Goal: Task Accomplishment & Management: Use online tool/utility

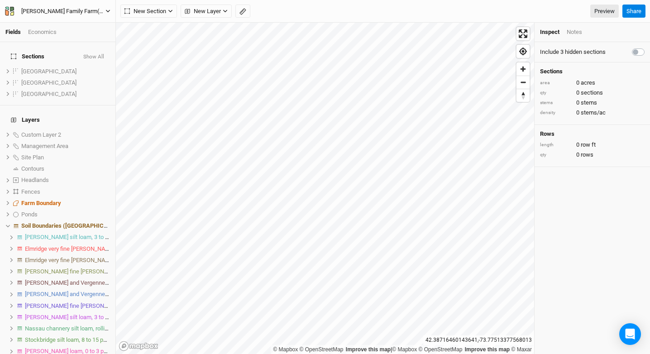
click at [73, 8] on div "[PERSON_NAME] Family Farm(old)" at bounding box center [63, 11] width 84 height 9
click at [62, 24] on button "Back" at bounding box center [74, 25] width 71 height 12
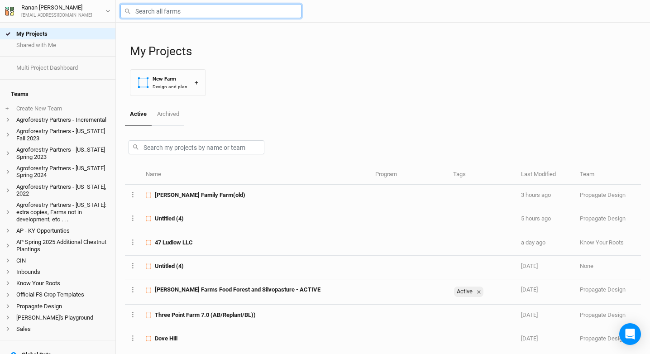
click at [164, 8] on input "text" at bounding box center [210, 11] width 181 height 14
type input "Castanea Creek ([US_STATE])"
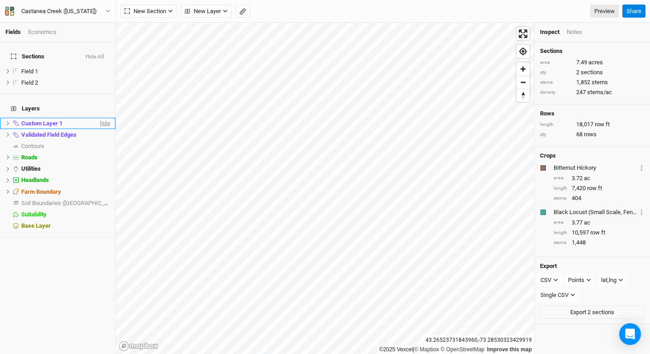
click at [98, 118] on span "hide" at bounding box center [104, 123] width 12 height 11
click at [98, 129] on span "hide" at bounding box center [104, 134] width 12 height 11
click at [87, 15] on div "Castanea Creek ([US_STATE])" at bounding box center [59, 11] width 76 height 9
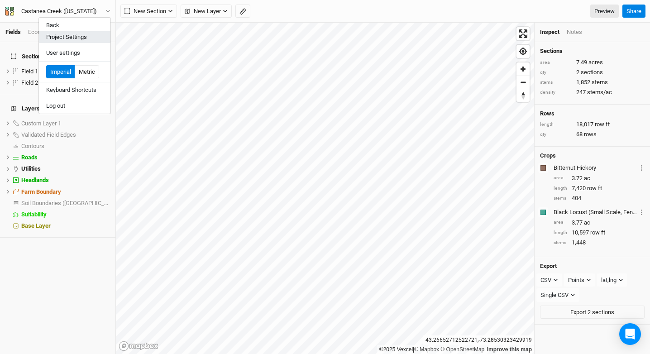
click at [84, 36] on button "Project Settings" at bounding box center [74, 37] width 71 height 12
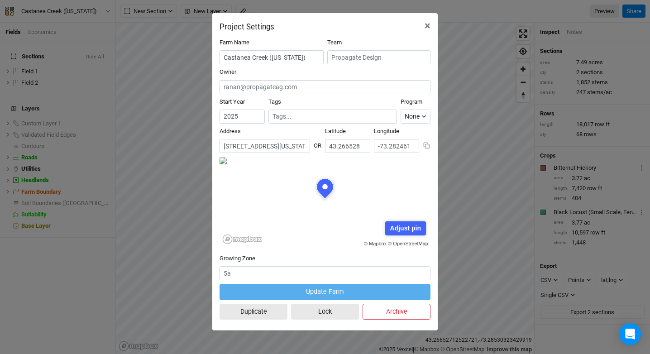
scroll to position [45, 105]
click at [429, 28] on span "×" at bounding box center [427, 25] width 6 height 13
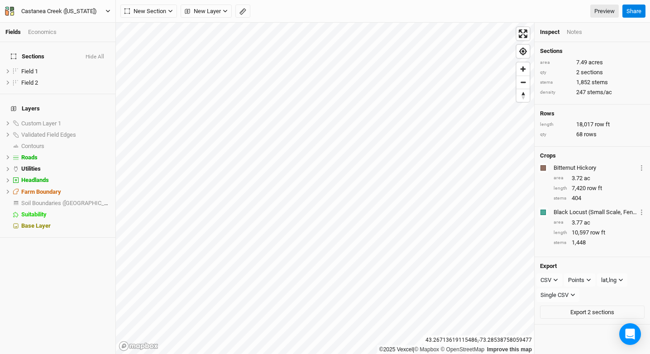
click at [90, 8] on div "Castanea Creek ([US_STATE])" at bounding box center [59, 11] width 76 height 9
click at [95, 118] on span "show" at bounding box center [102, 123] width 14 height 11
click at [97, 129] on span "show" at bounding box center [102, 134] width 14 height 11
click at [85, 118] on li "Custom Layer 1 hide" at bounding box center [57, 123] width 115 height 11
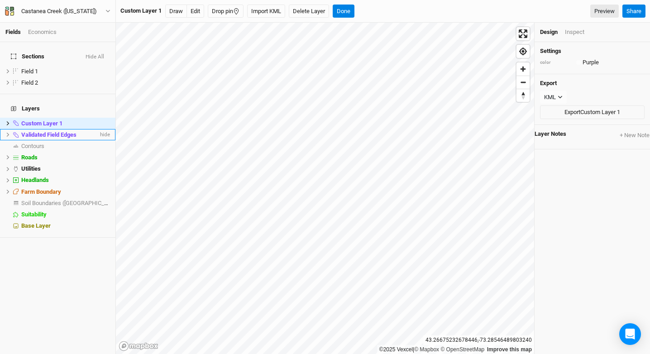
click at [90, 131] on div "Validated Field Edges" at bounding box center [59, 134] width 77 height 7
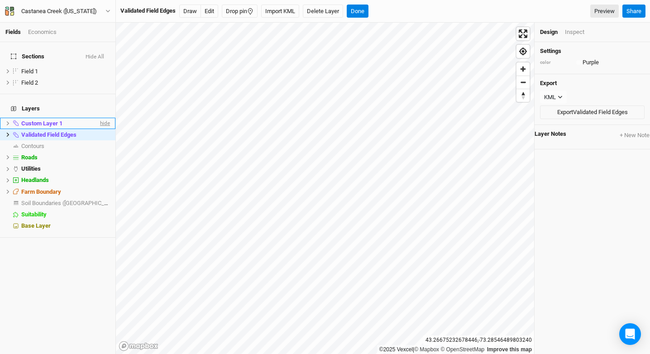
click at [98, 118] on span "hide" at bounding box center [104, 123] width 12 height 11
click at [99, 129] on span "hide" at bounding box center [104, 134] width 12 height 11
click at [367, 12] on button "Done" at bounding box center [358, 12] width 22 height 14
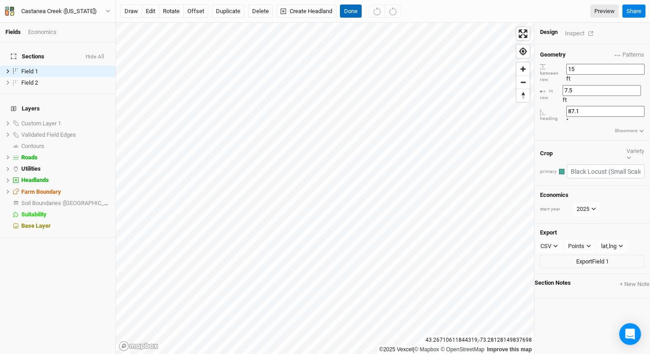
click at [343, 15] on button "Done" at bounding box center [351, 12] width 22 height 14
click at [357, 8] on button "Done" at bounding box center [351, 12] width 22 height 14
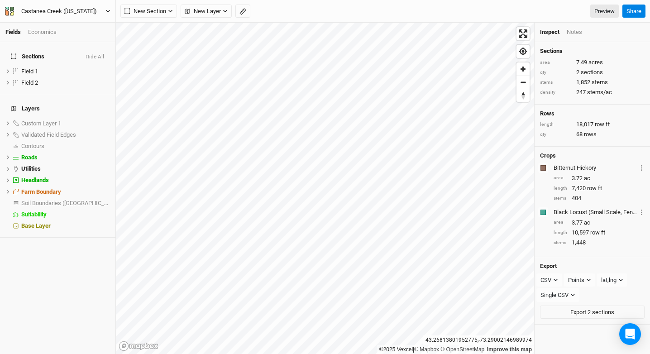
click at [71, 14] on div "Castanea Creek ([US_STATE])" at bounding box center [59, 11] width 76 height 9
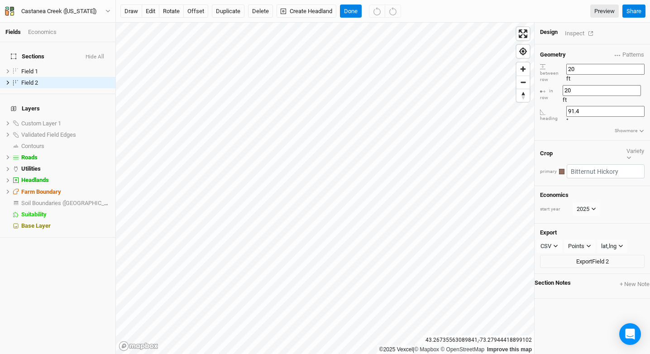
click at [575, 38] on div "Design Inspect" at bounding box center [591, 34] width 115 height 22
click at [574, 35] on div "Inspect" at bounding box center [581, 33] width 32 height 10
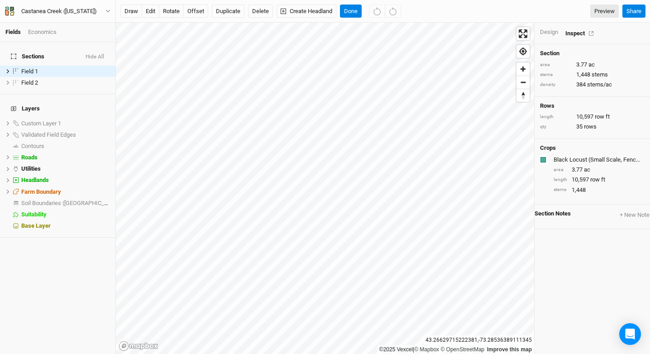
click at [44, 32] on div "Economics" at bounding box center [42, 32] width 29 height 8
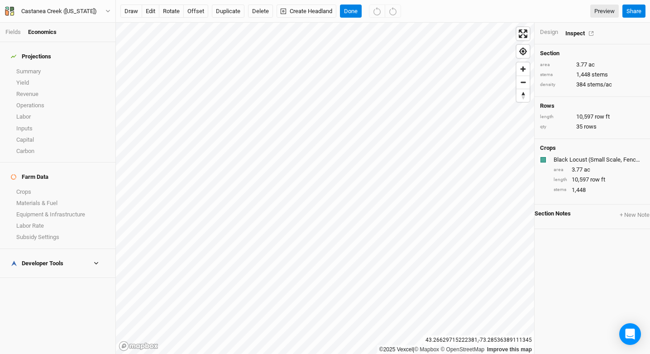
click at [45, 254] on h4 "Developer Tools" at bounding box center [57, 263] width 105 height 18
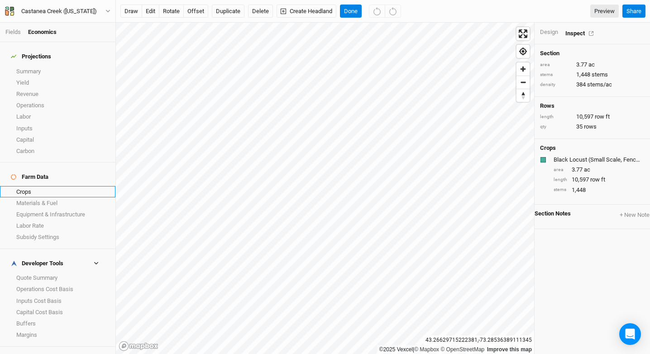
click at [48, 186] on link "Crops" at bounding box center [57, 191] width 115 height 11
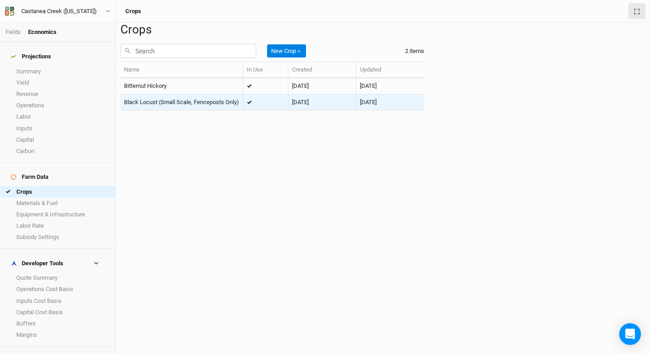
click at [230, 110] on td "Black Locust (Small Scale, Fenceposts Only)" at bounding box center [181, 103] width 123 height 16
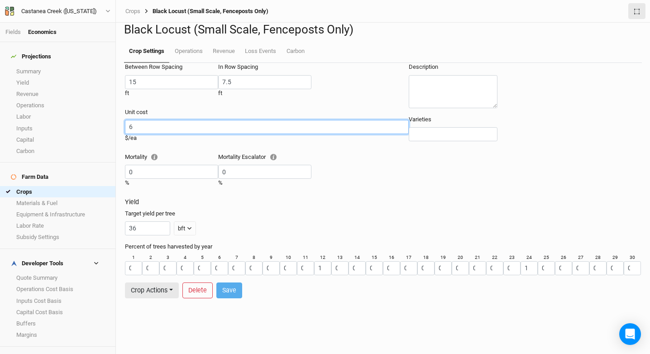
click at [152, 134] on input "6" at bounding box center [267, 127] width 284 height 14
click at [150, 134] on input "6" at bounding box center [267, 127] width 284 height 14
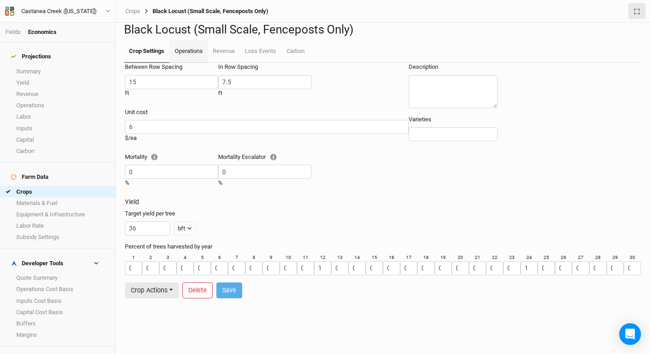
click at [189, 63] on link "Operations" at bounding box center [188, 51] width 38 height 23
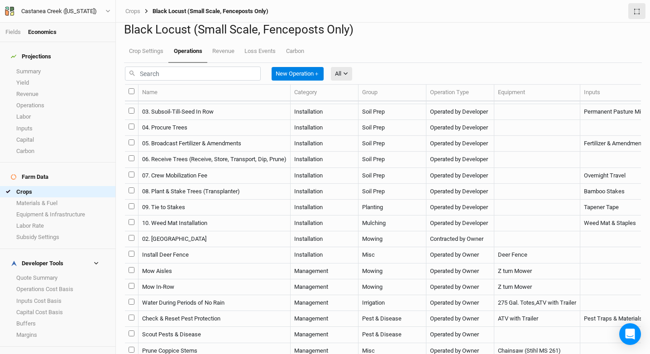
scroll to position [14, 0]
click at [131, 10] on link "Crops" at bounding box center [132, 11] width 15 height 7
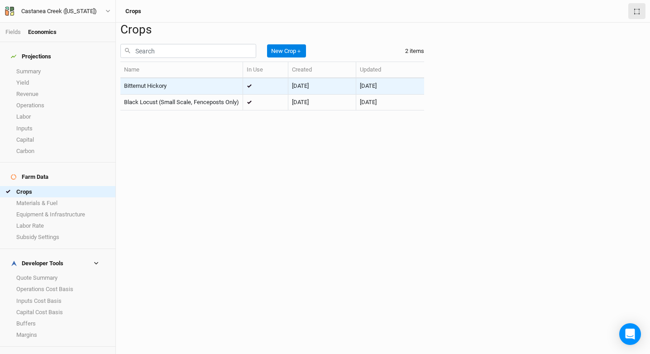
click at [143, 94] on td "Bitternut Hickory" at bounding box center [181, 86] width 123 height 16
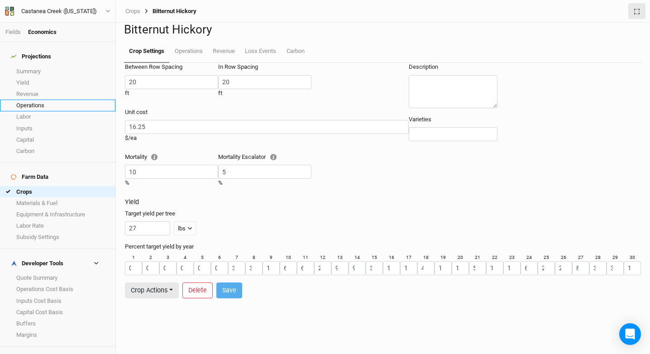
click at [37, 100] on link "Operations" at bounding box center [57, 105] width 115 height 11
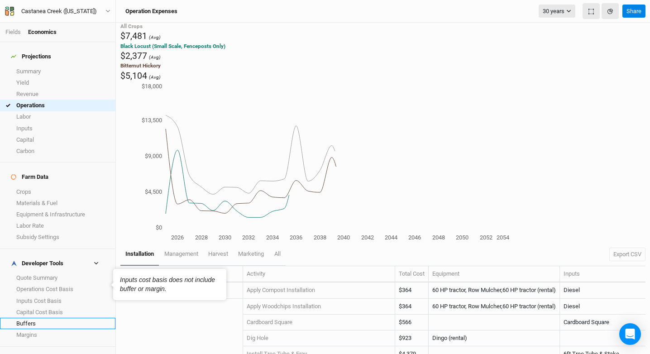
click at [47, 318] on link "Buffers" at bounding box center [57, 323] width 115 height 11
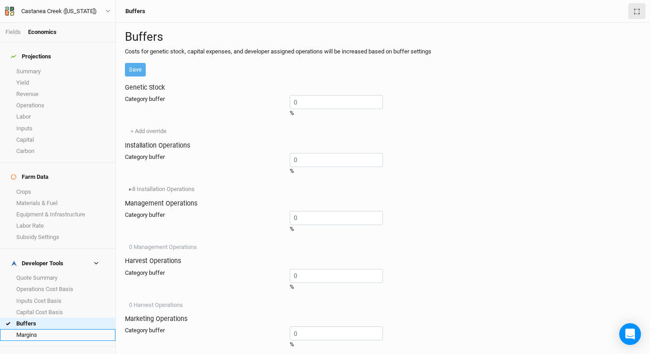
click at [49, 329] on link "Margins" at bounding box center [57, 334] width 115 height 11
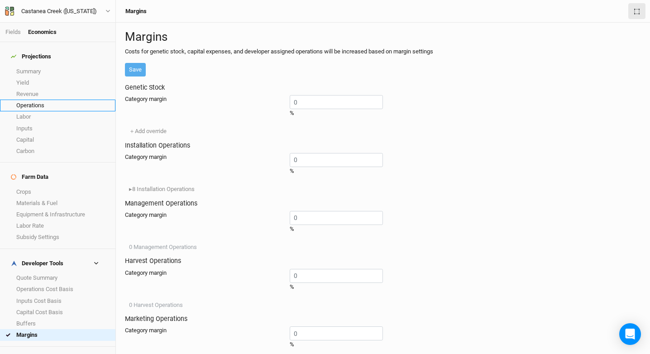
click at [63, 105] on link "Operations" at bounding box center [57, 105] width 115 height 11
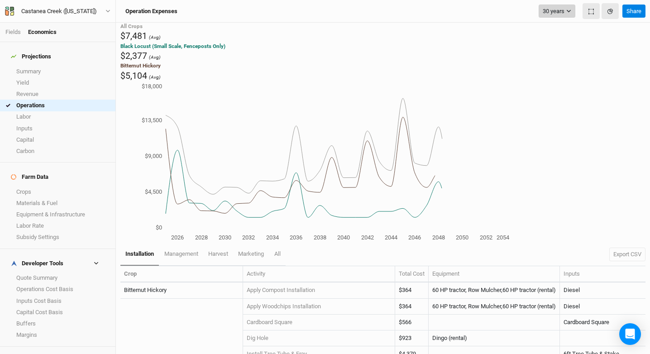
click at [547, 5] on button "30 years" at bounding box center [556, 12] width 37 height 14
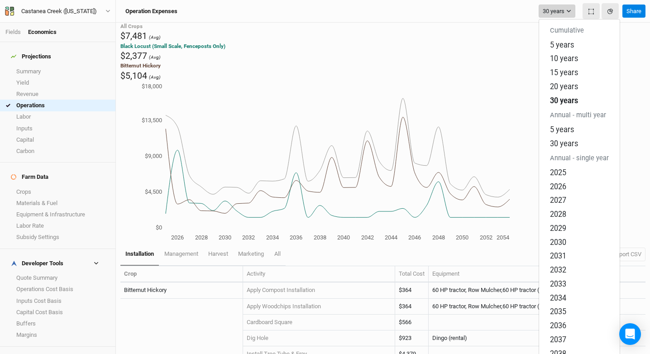
click at [549, 5] on button "30 years" at bounding box center [556, 12] width 37 height 14
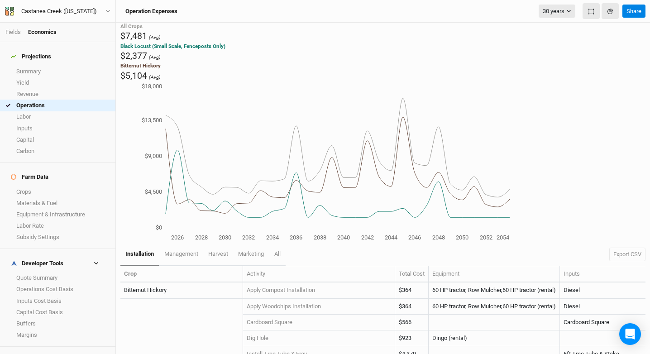
click at [141, 250] on span "installation" at bounding box center [139, 253] width 29 height 7
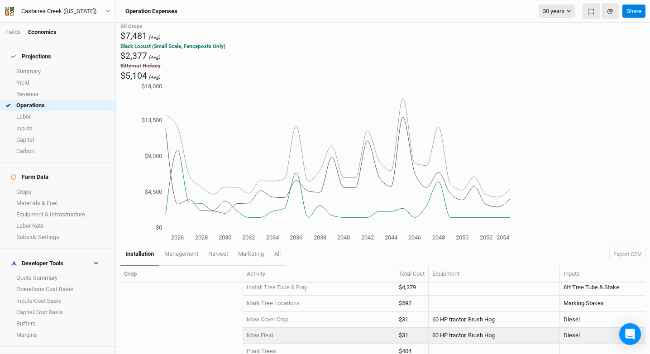
scroll to position [79, 0]
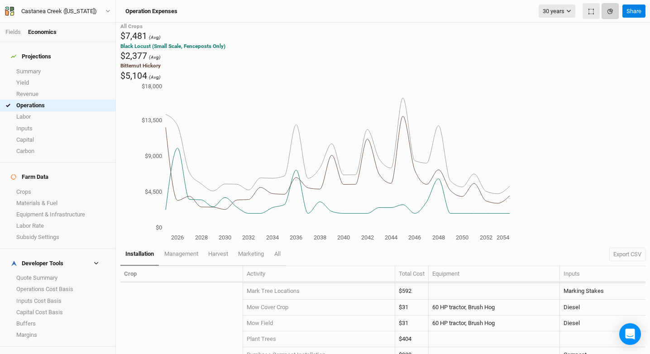
click at [611, 16] on button "button" at bounding box center [609, 11] width 17 height 16
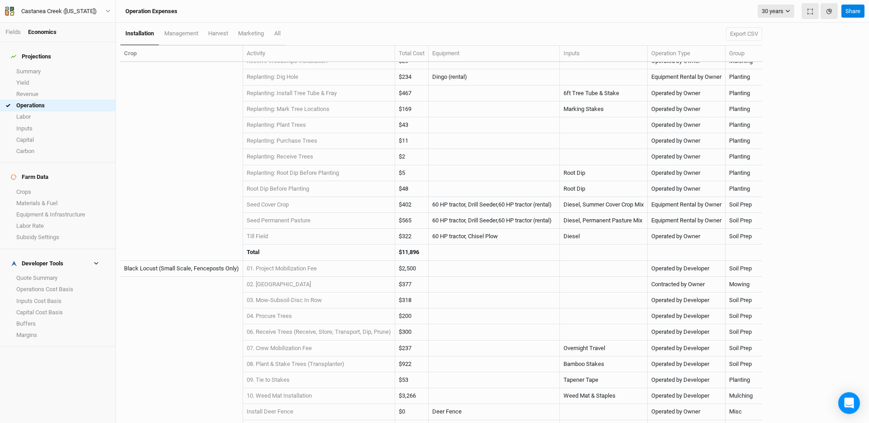
scroll to position [261, 0]
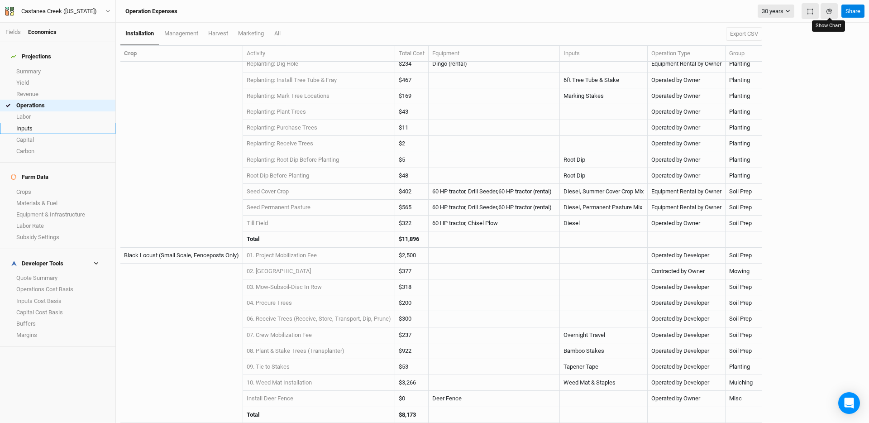
click at [29, 123] on link "Inputs" at bounding box center [57, 128] width 115 height 11
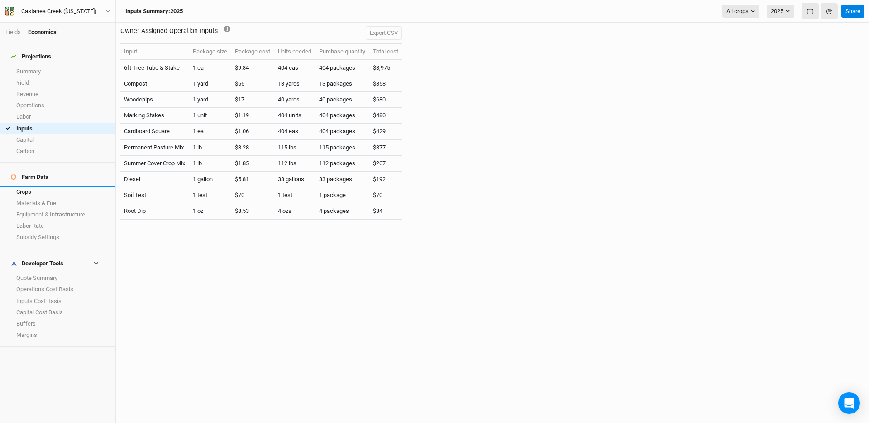
click at [49, 186] on link "Crops" at bounding box center [57, 191] width 115 height 11
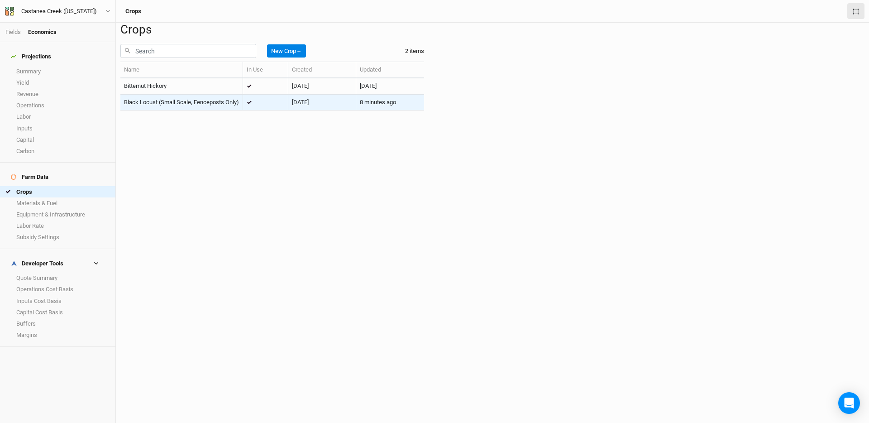
click at [176, 106] on div "Black Locust (Small Scale, Fenceposts Only)" at bounding box center [181, 102] width 115 height 8
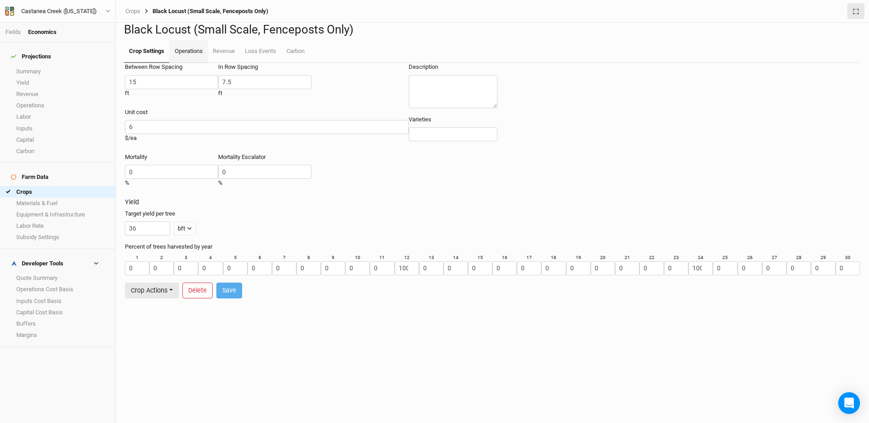
click at [187, 63] on link "Operations" at bounding box center [188, 51] width 38 height 23
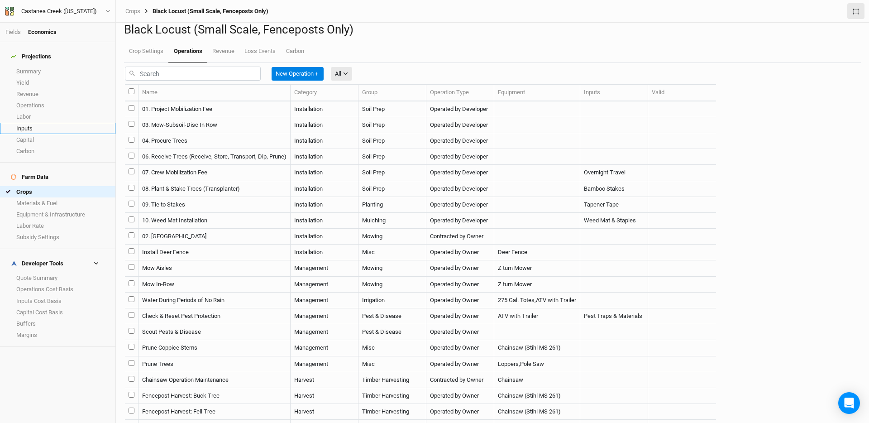
click at [65, 124] on link "Inputs" at bounding box center [57, 128] width 115 height 11
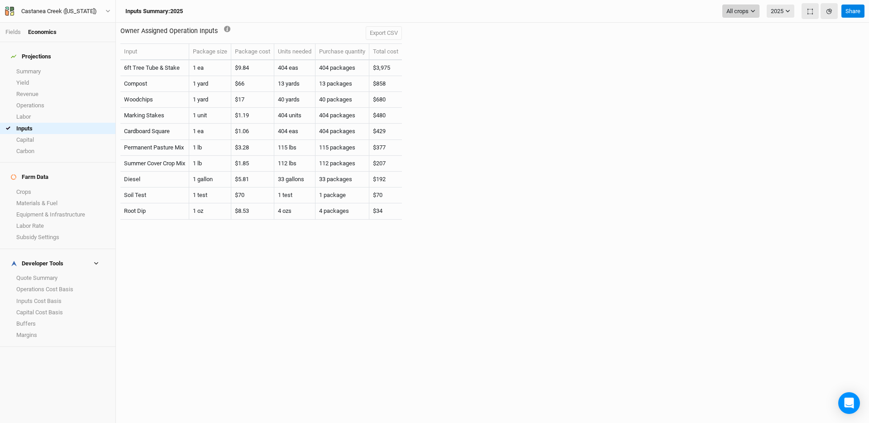
click at [649, 7] on span "All crops" at bounding box center [737, 11] width 22 height 9
click at [649, 40] on span "Black Locust (Small Scale, Fenceposts Only)" at bounding box center [806, 44] width 146 height 9
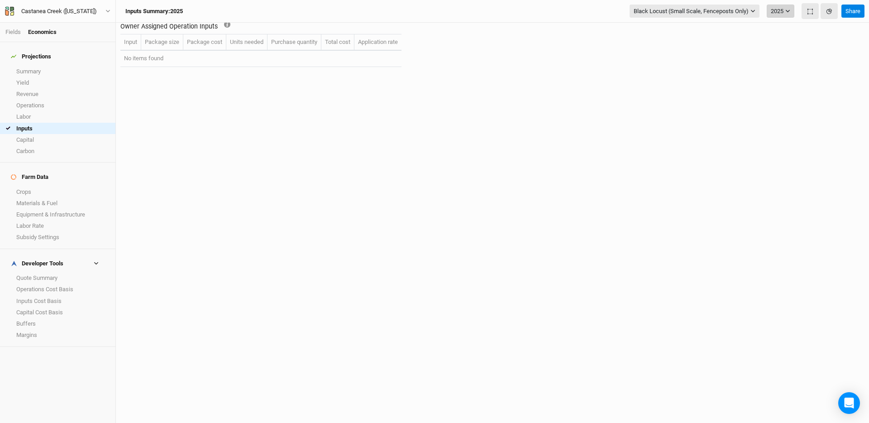
click at [649, 14] on button "2025" at bounding box center [780, 12] width 28 height 14
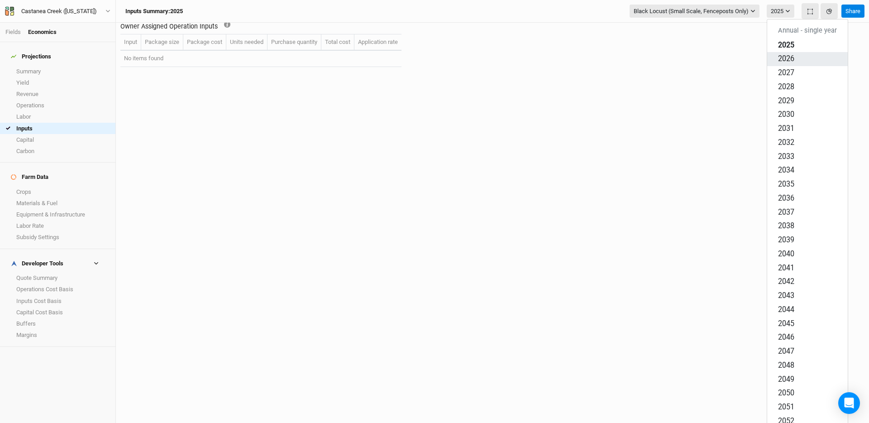
click at [649, 54] on button "2026" at bounding box center [807, 59] width 81 height 14
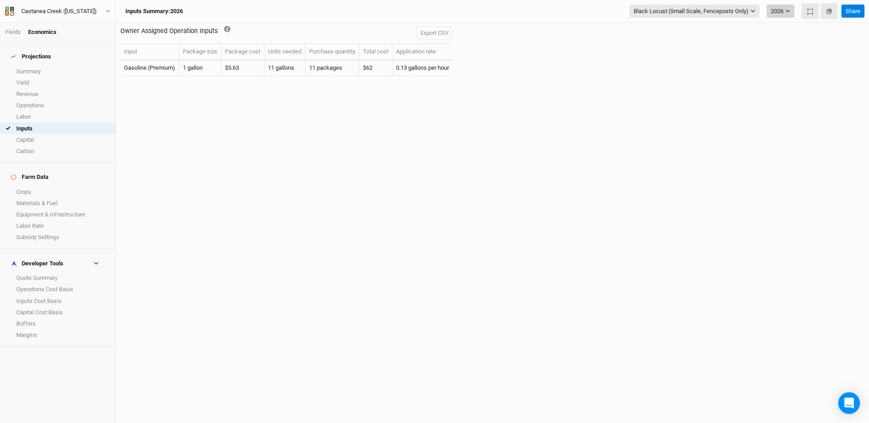
click at [649, 15] on button "2026" at bounding box center [780, 12] width 28 height 14
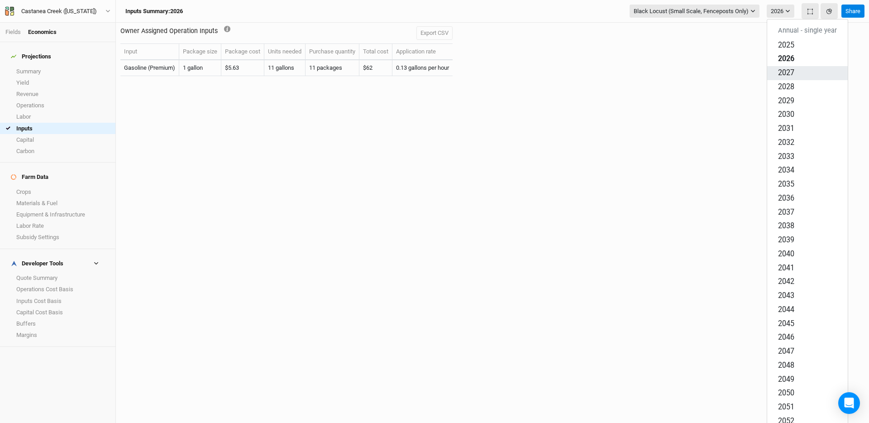
click at [649, 69] on button "2027" at bounding box center [807, 73] width 81 height 14
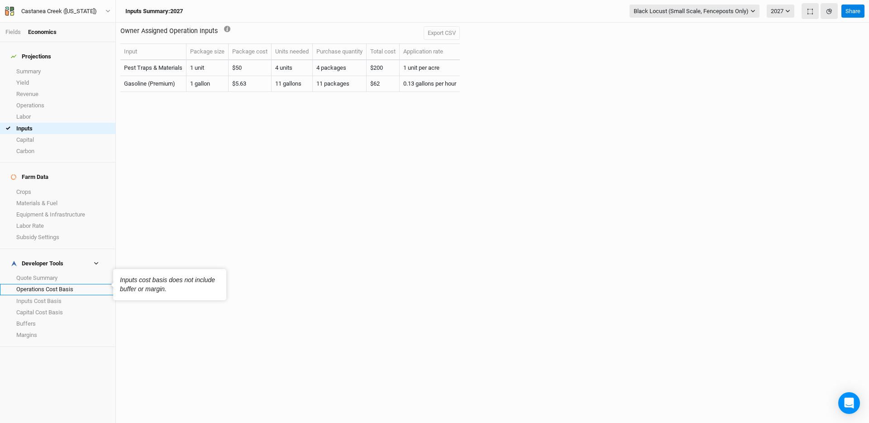
click at [53, 284] on link "Operations Cost Basis" at bounding box center [57, 289] width 115 height 11
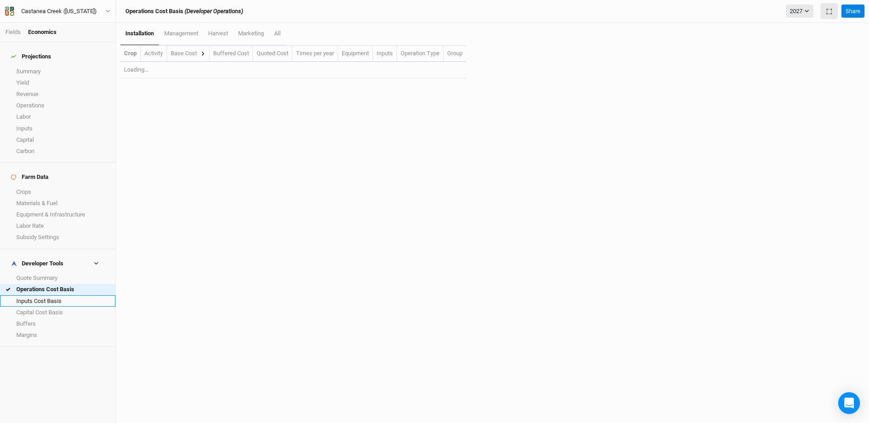
click at [53, 295] on link "Inputs Cost Basis" at bounding box center [57, 300] width 115 height 11
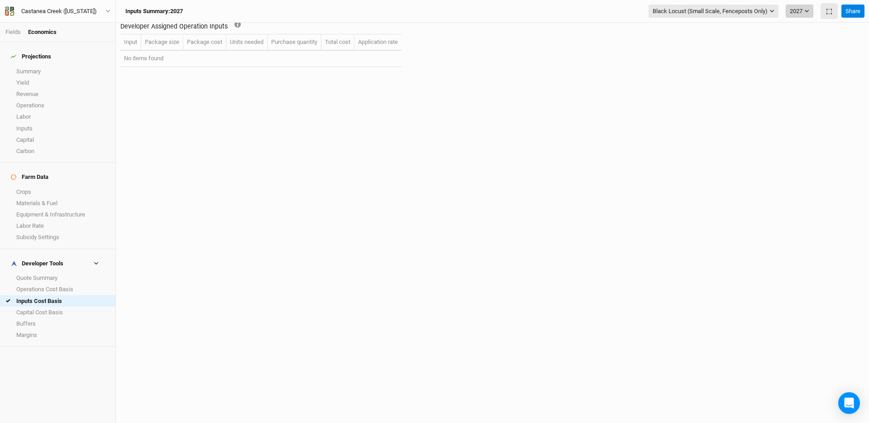
click at [649, 7] on button "2027" at bounding box center [799, 12] width 28 height 14
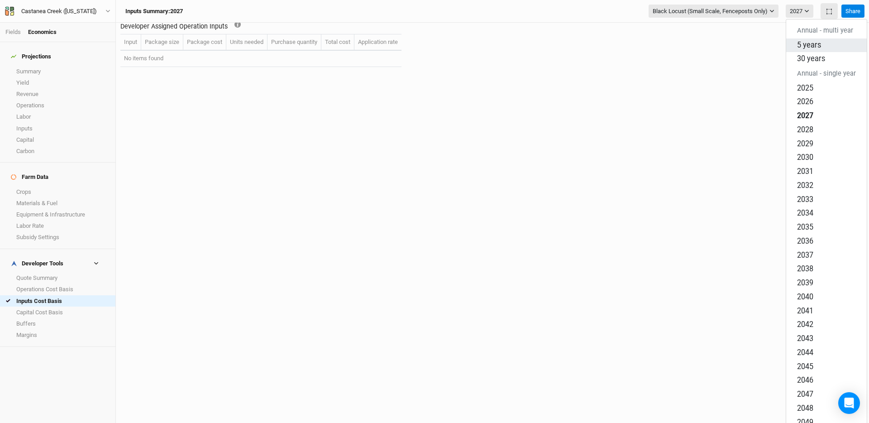
click at [649, 44] on span "5 years" at bounding box center [809, 44] width 24 height 9
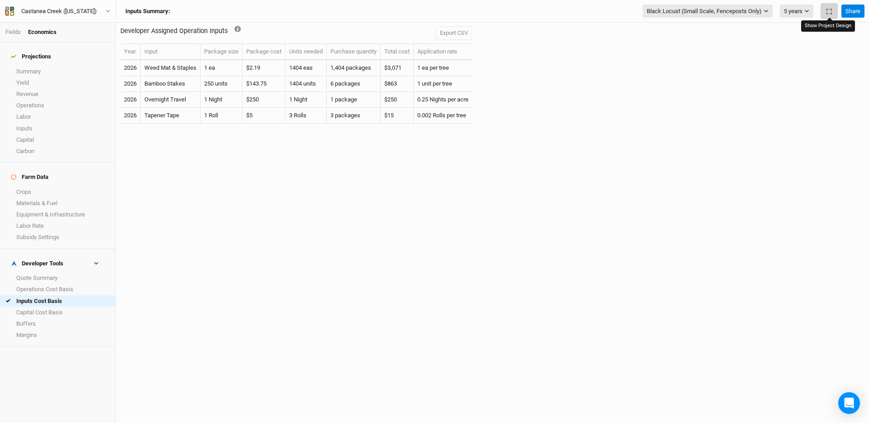
click at [649, 14] on button "button" at bounding box center [828, 11] width 17 height 16
click at [56, 100] on link "Operations" at bounding box center [57, 105] width 115 height 11
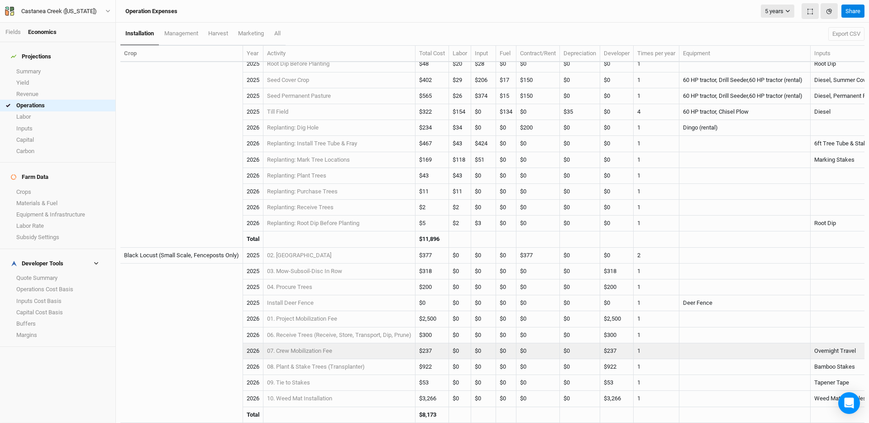
scroll to position [267, 0]
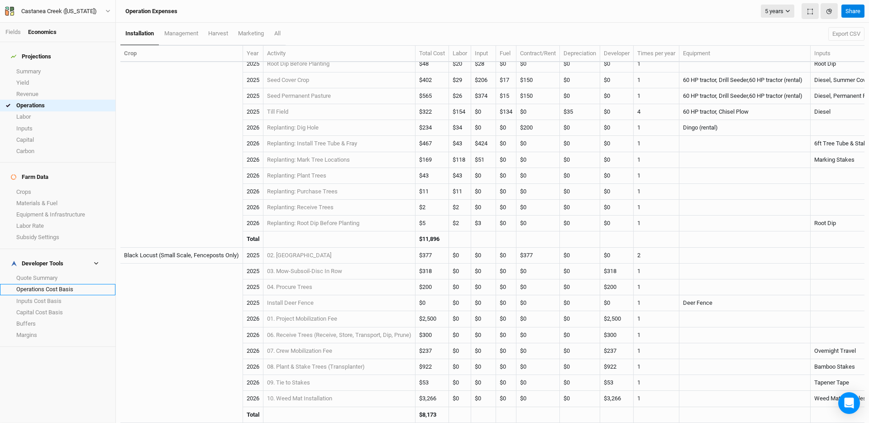
click at [61, 284] on link "Operations Cost Basis" at bounding box center [57, 289] width 115 height 11
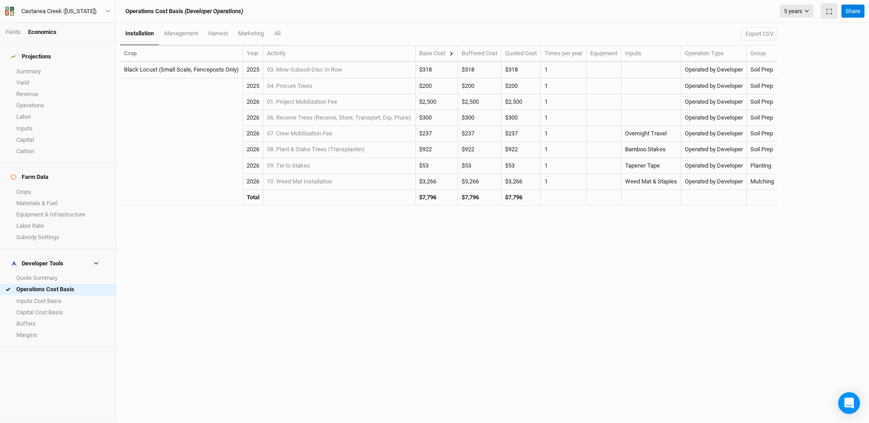
click at [434, 56] on div "Base Cost" at bounding box center [436, 53] width 35 height 8
click at [450, 53] on div "Base Cost" at bounding box center [436, 53] width 35 height 8
click at [451, 53] on icon at bounding box center [451, 53] width 5 height 5
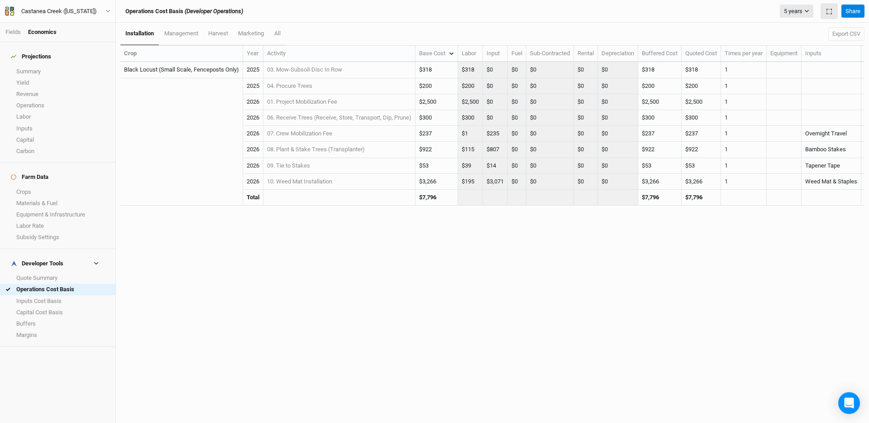
drag, startPoint x: 802, startPoint y: 96, endPoint x: 779, endPoint y: 195, distance: 101.7
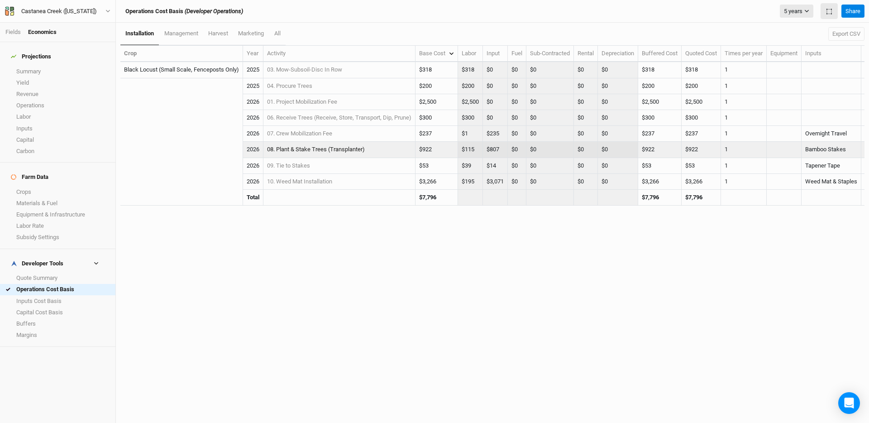
click at [330, 150] on link "08. Plant & Stake Trees (Transplanter)" at bounding box center [316, 149] width 98 height 7
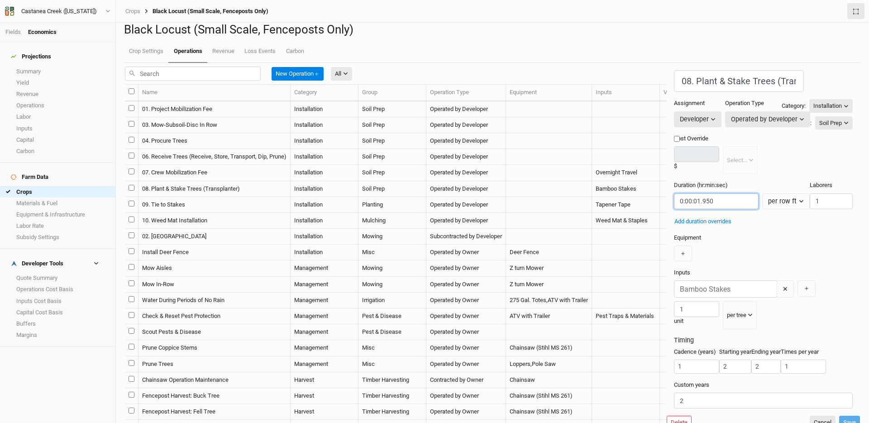
drag, startPoint x: 543, startPoint y: 207, endPoint x: 585, endPoint y: 209, distance: 41.7
click at [649, 209] on input "string" at bounding box center [716, 201] width 85 height 16
click at [649, 207] on input "1" at bounding box center [830, 201] width 43 height 16
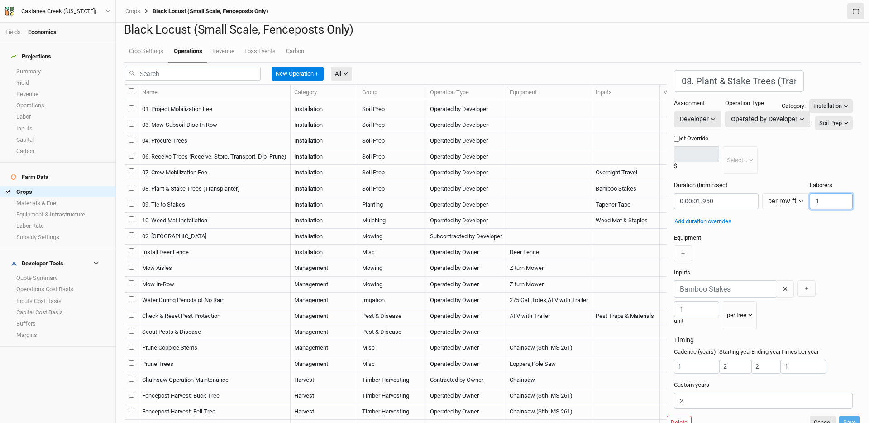
click at [649, 207] on input "1" at bounding box center [830, 201] width 43 height 16
click at [649, 134] on div "Assignment Developer Owner Developer Operation Type Operated by Developer Opera…" at bounding box center [728, 116] width 108 height 35
click at [649, 143] on label "Cost Override" at bounding box center [716, 138] width 84 height 8
click at [649, 142] on input "Cost Override" at bounding box center [677, 139] width 6 height 6
checkbox input "true"
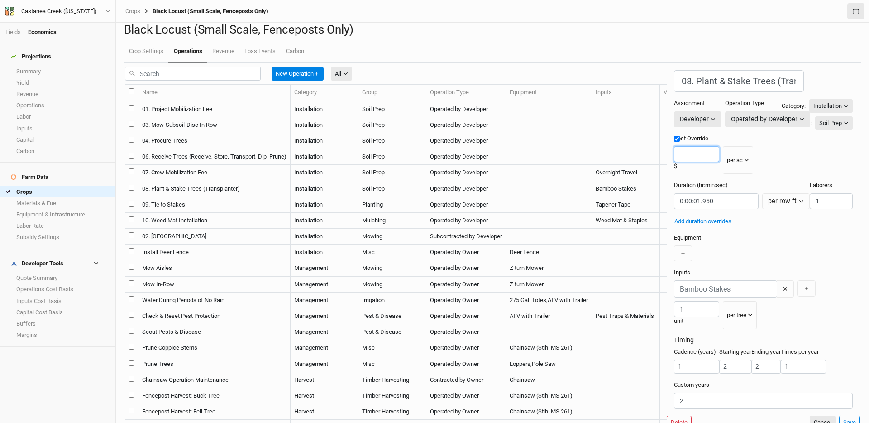
click at [649, 162] on input "number" at bounding box center [696, 154] width 45 height 16
type input ".1"
click at [649, 166] on button "per ac" at bounding box center [738, 160] width 31 height 28
click at [623, 219] on button "per row ft" at bounding box center [604, 220] width 71 height 14
click at [649, 353] on button "Save" at bounding box center [849, 422] width 21 height 14
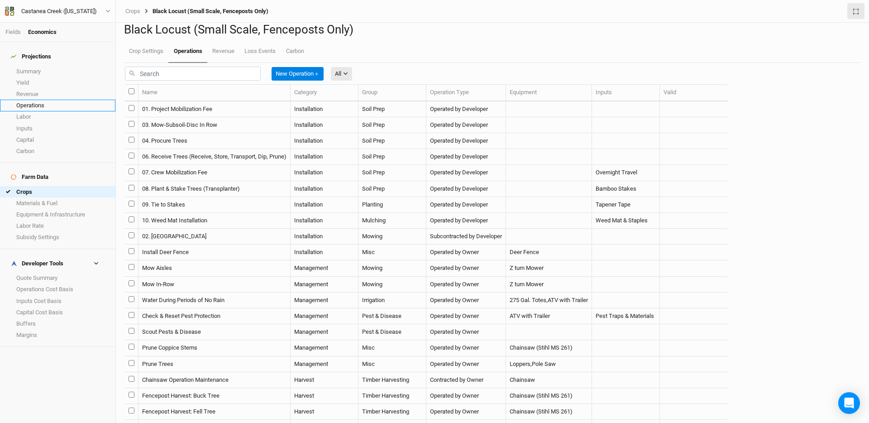
click at [36, 101] on link "Operations" at bounding box center [57, 105] width 115 height 11
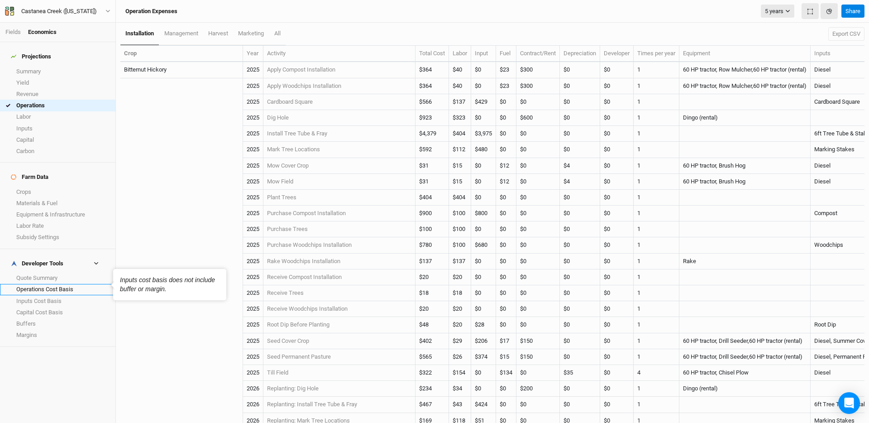
click at [66, 284] on link "Operations Cost Basis" at bounding box center [57, 289] width 115 height 11
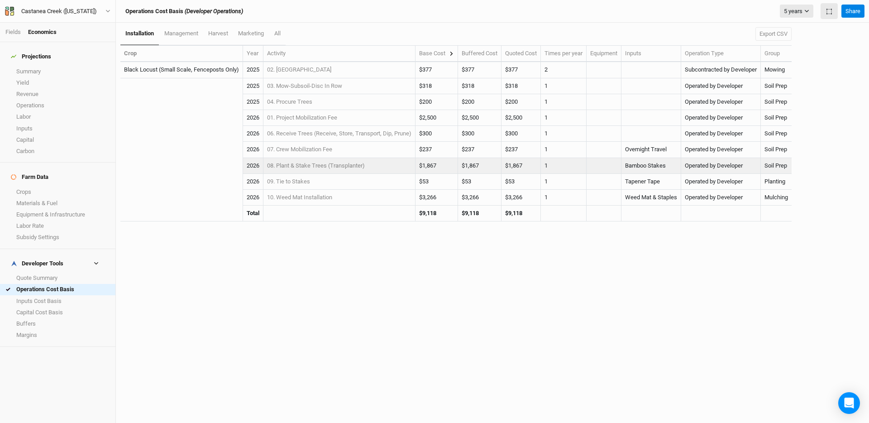
click at [415, 160] on td "08. Plant & Stake Trees (Transplanter)" at bounding box center [339, 166] width 152 height 16
click at [429, 164] on td "$1,867" at bounding box center [436, 166] width 43 height 16
click at [476, 165] on td "$1,867" at bounding box center [479, 166] width 43 height 16
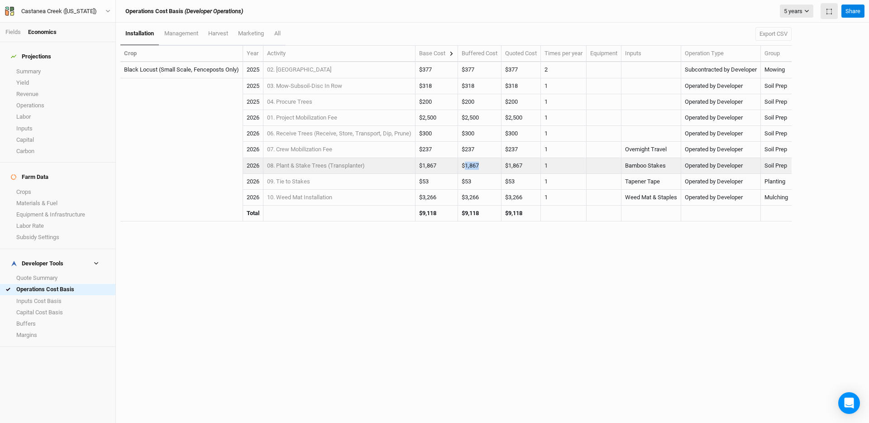
click at [476, 165] on td "$1,867" at bounding box center [479, 166] width 43 height 16
click at [452, 61] on th "Base Cost" at bounding box center [436, 54] width 43 height 16
click at [452, 55] on icon at bounding box center [451, 53] width 5 height 5
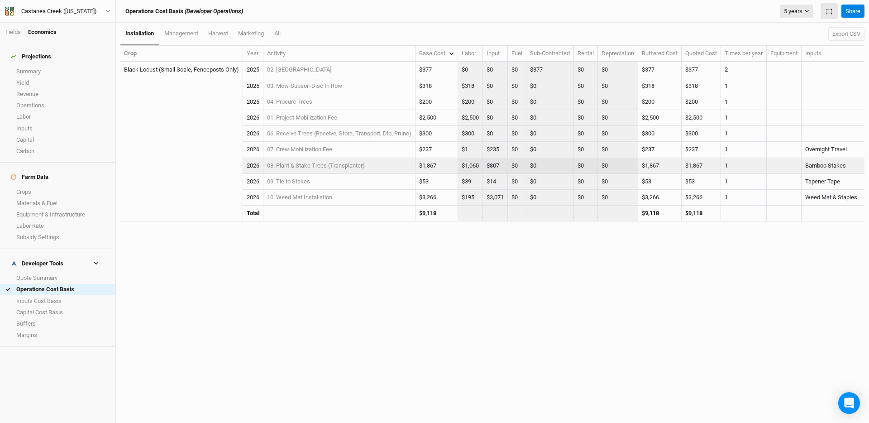
click at [471, 164] on td "$1,060" at bounding box center [470, 166] width 25 height 16
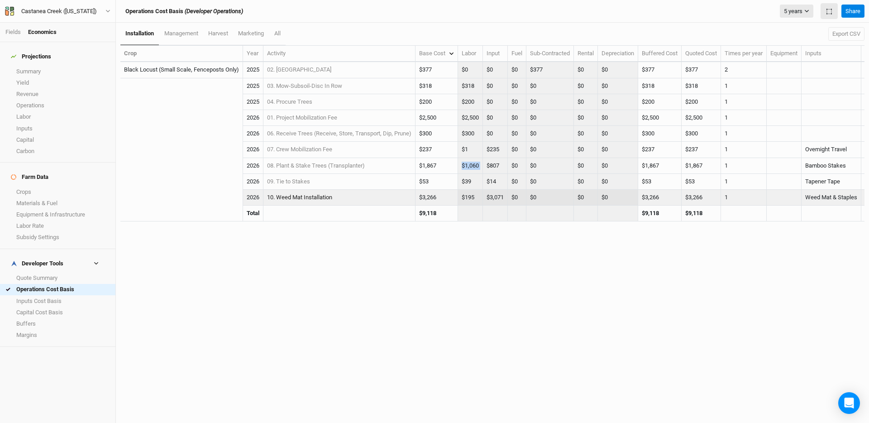
click at [313, 195] on link "10. Weed Mat Installation" at bounding box center [299, 197] width 65 height 7
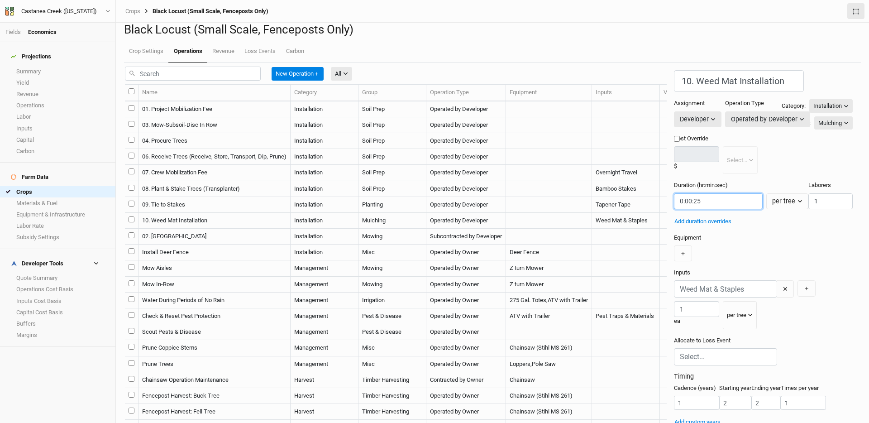
drag, startPoint x: 541, startPoint y: 207, endPoint x: 608, endPoint y: 215, distance: 66.9
click at [649, 215] on div "Duration (hr:min:sec) per tree per ac per tree per row ft per bft per event Lab…" at bounding box center [763, 198] width 179 height 35
type input "0:00:45"
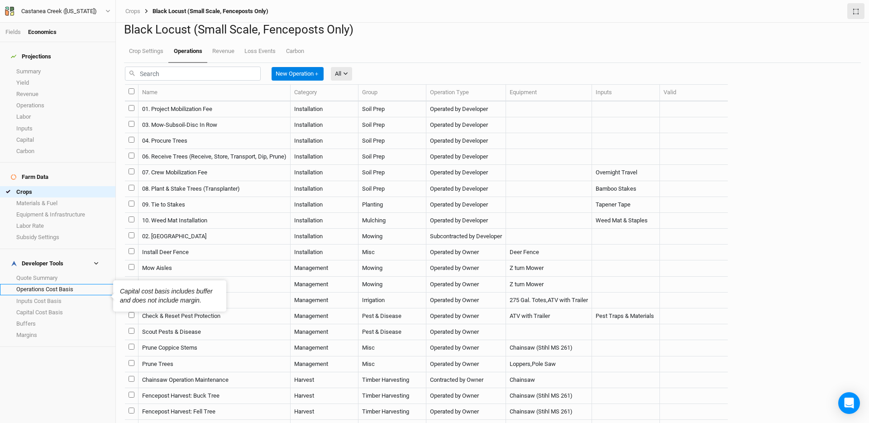
click at [62, 284] on link "Operations Cost Basis" at bounding box center [57, 289] width 115 height 11
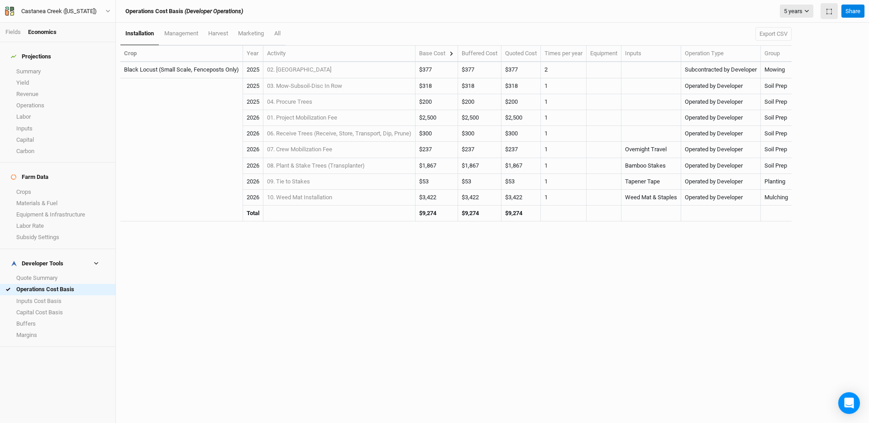
click at [449, 52] on div "Base Cost" at bounding box center [436, 53] width 35 height 8
click at [452, 52] on icon at bounding box center [451, 54] width 3 height 4
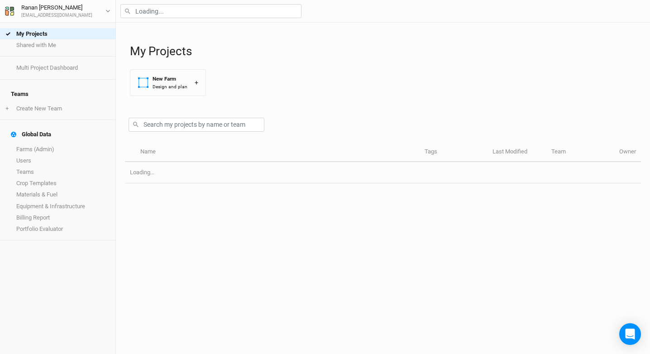
click at [154, 19] on div at bounding box center [383, 11] width 534 height 23
click at [156, 16] on input "text" at bounding box center [210, 11] width 181 height 14
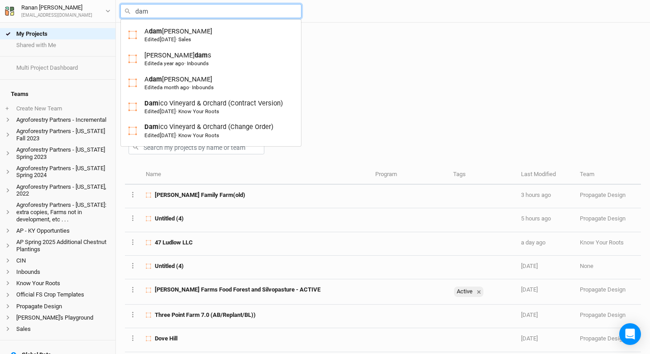
type input "dami"
type input "damico Vineyard & Orchard (Contract Version)"
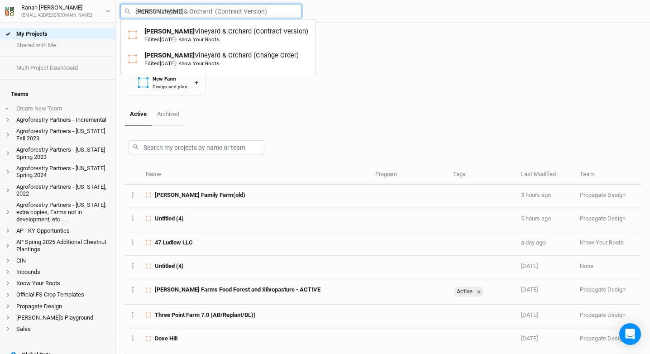
type input "Damico Vineyard & Orchard (Contract Version)"
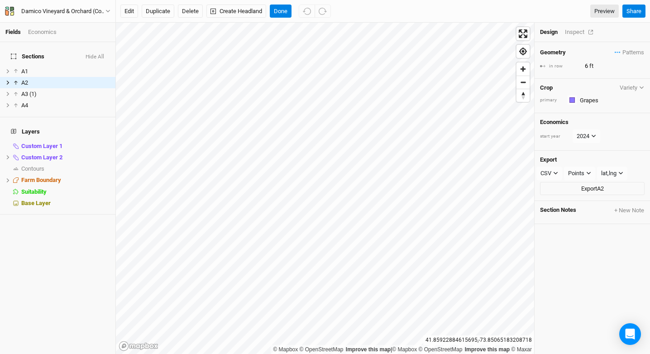
click at [573, 33] on div "Inspect" at bounding box center [581, 32] width 32 height 8
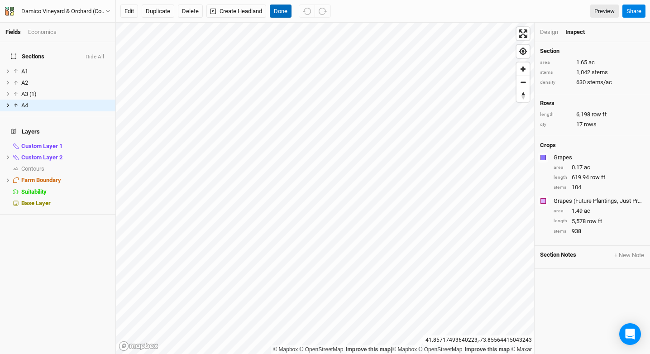
click at [282, 12] on button "Done" at bounding box center [281, 12] width 22 height 14
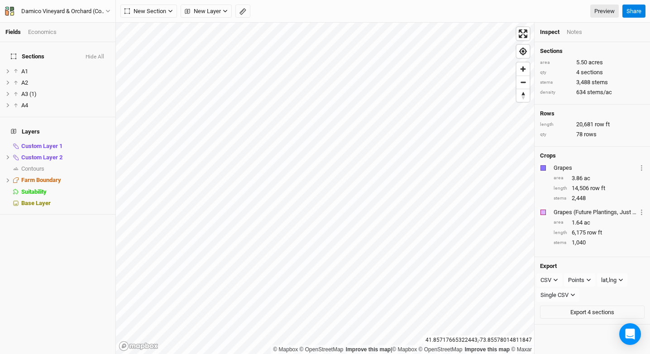
click at [240, 9] on icon "button" at bounding box center [242, 11] width 7 height 7
